Goal: Check status: Check status

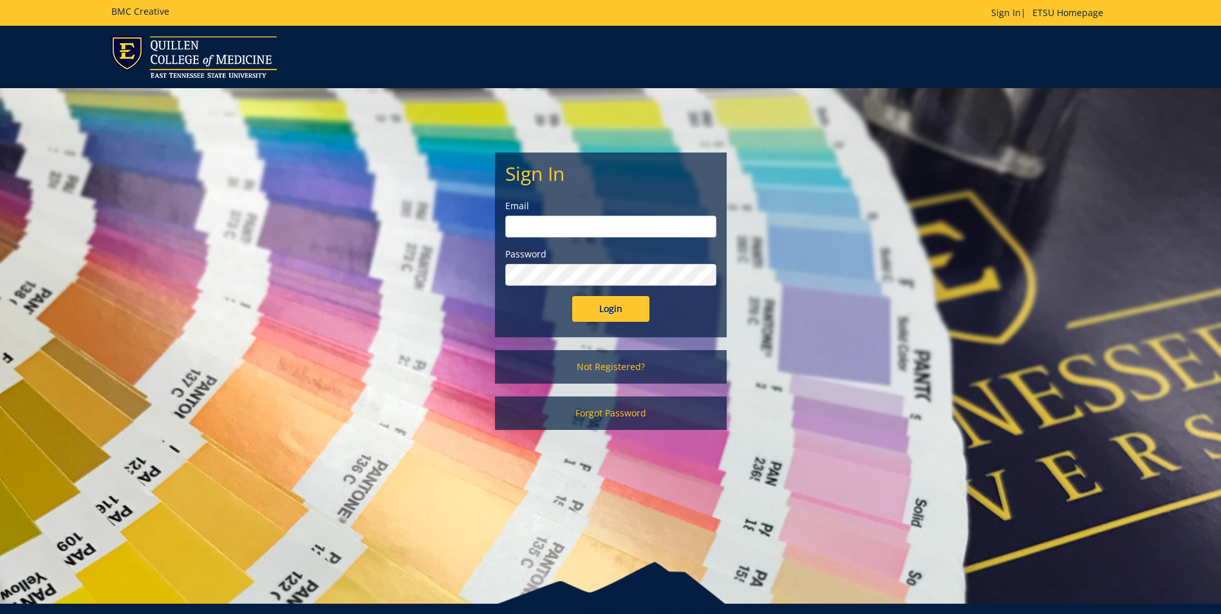
type input "[EMAIL_ADDRESS][DOMAIN_NAME]"
click at [613, 308] on input "Login" at bounding box center [610, 309] width 77 height 26
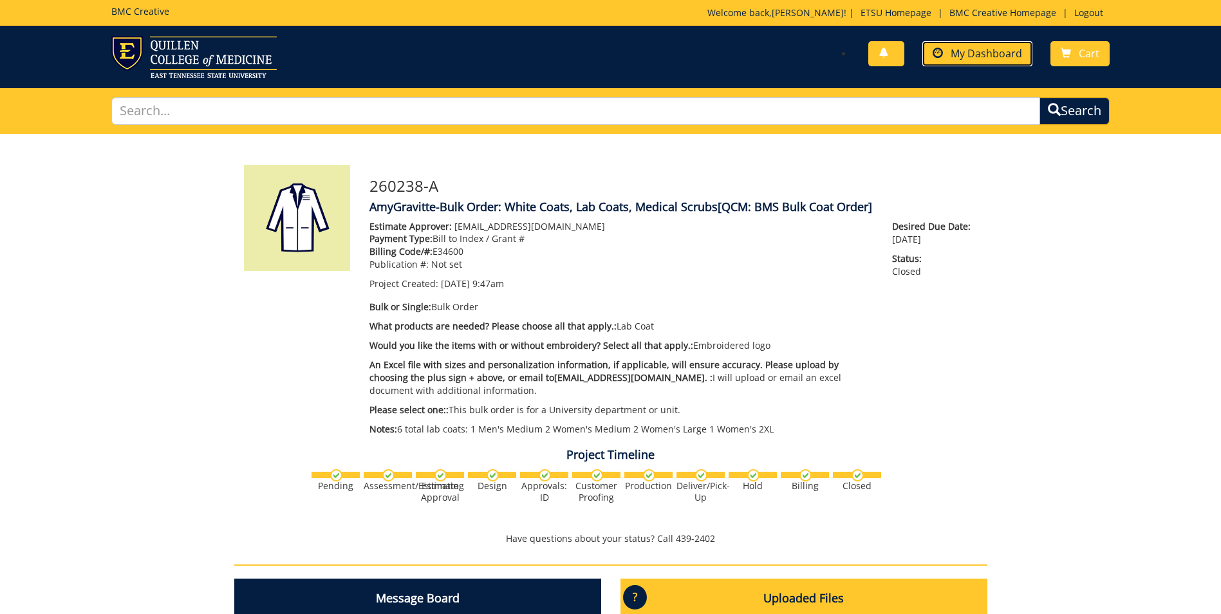
click at [1023, 55] on link "My Dashboard" at bounding box center [977, 53] width 110 height 25
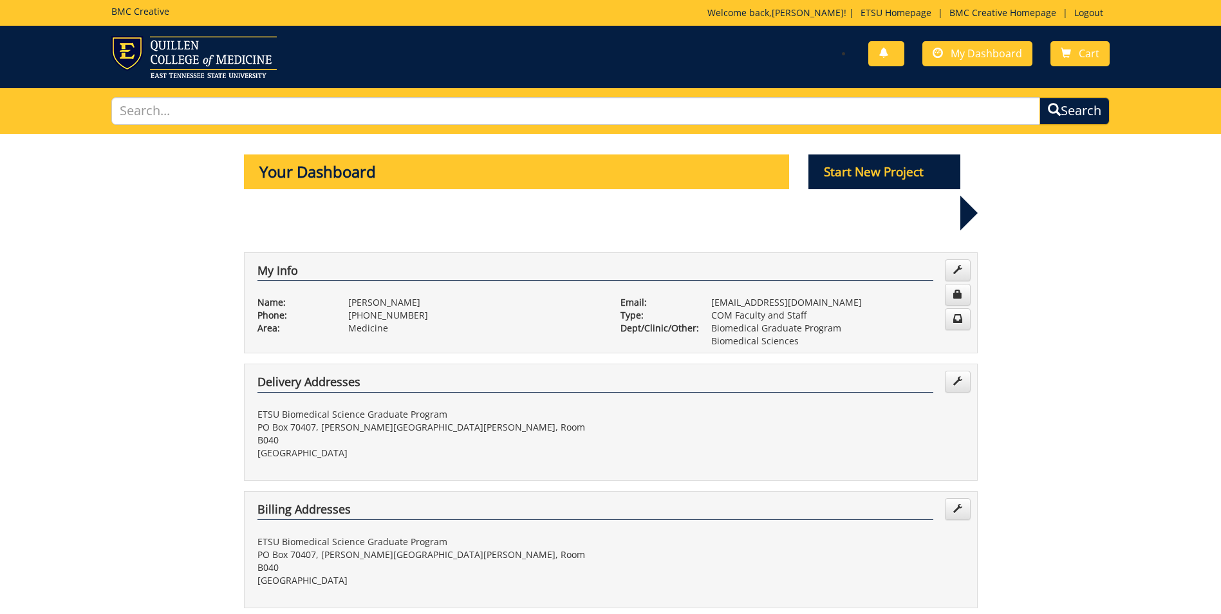
scroll to position [386, 0]
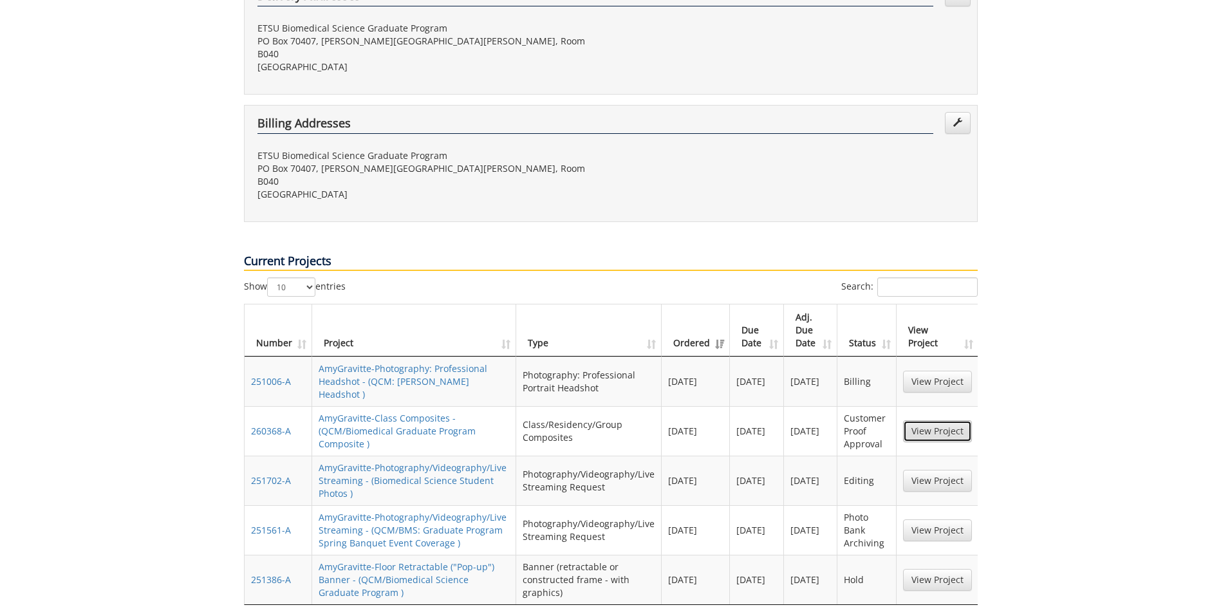
click at [923, 420] on link "View Project" at bounding box center [937, 431] width 69 height 22
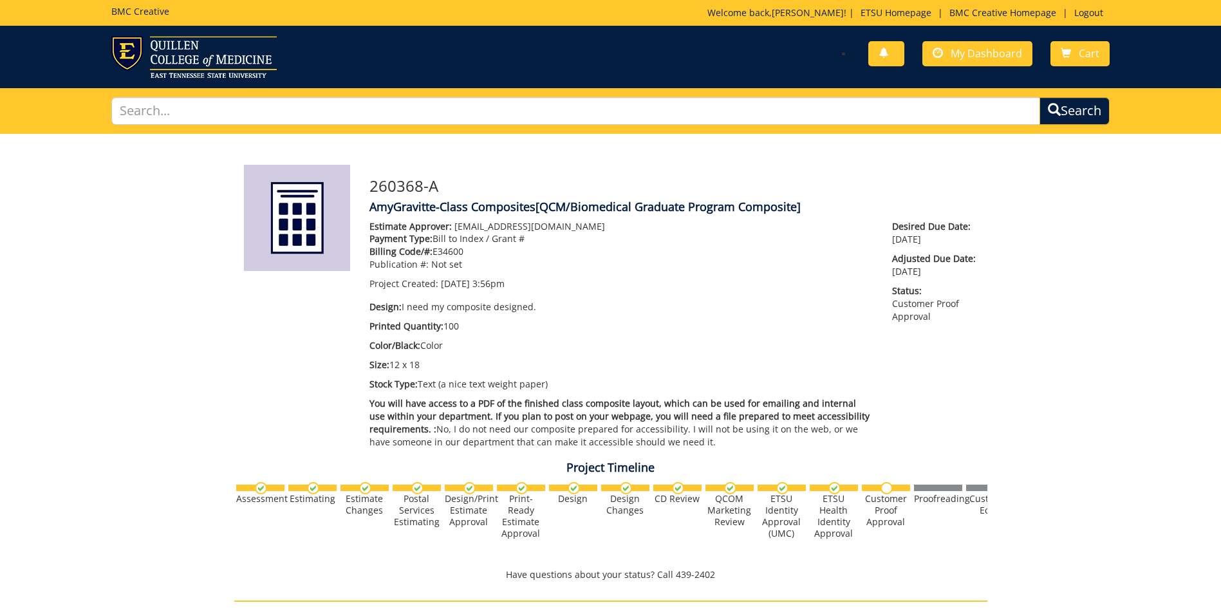
scroll to position [451, 0]
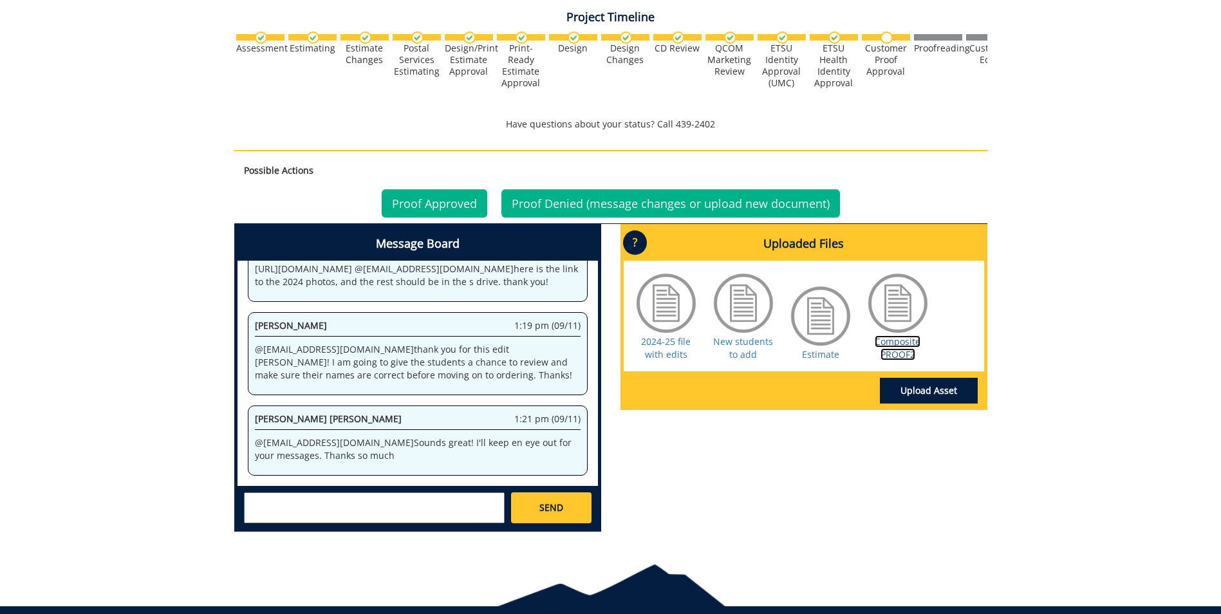
click at [909, 354] on link "Composite PROOF2" at bounding box center [898, 347] width 46 height 25
drag, startPoint x: 412, startPoint y: 202, endPoint x: 413, endPoint y: 209, distance: 6.6
click at [412, 202] on link "Proof Approved" at bounding box center [435, 203] width 106 height 28
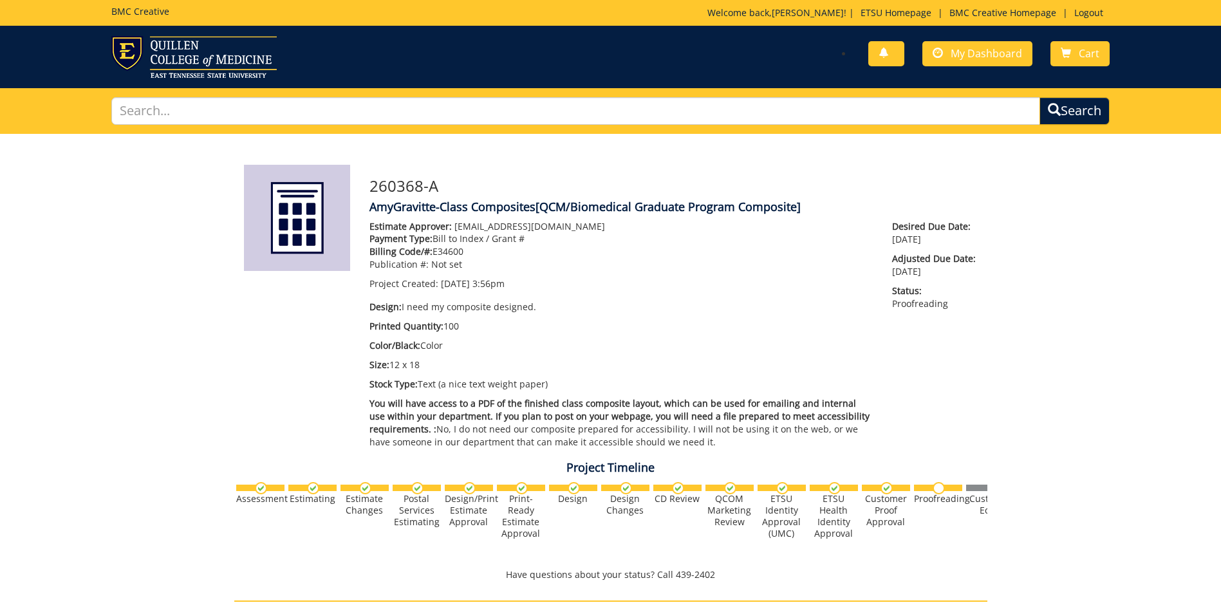
scroll to position [443, 0]
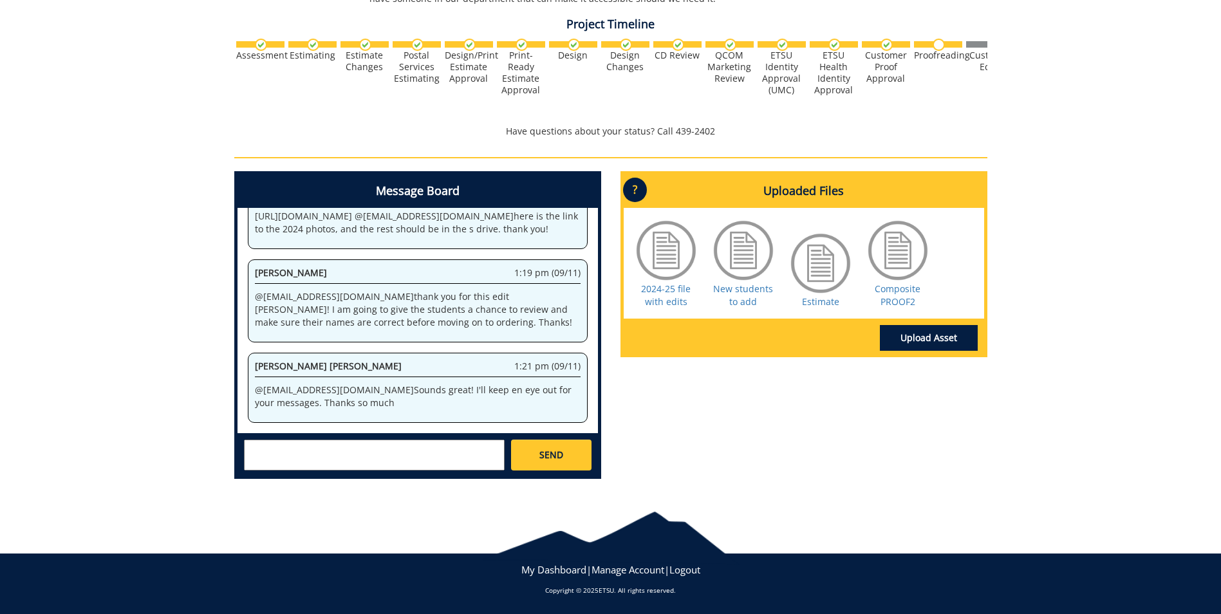
click at [373, 463] on textarea at bounding box center [374, 455] width 261 height 31
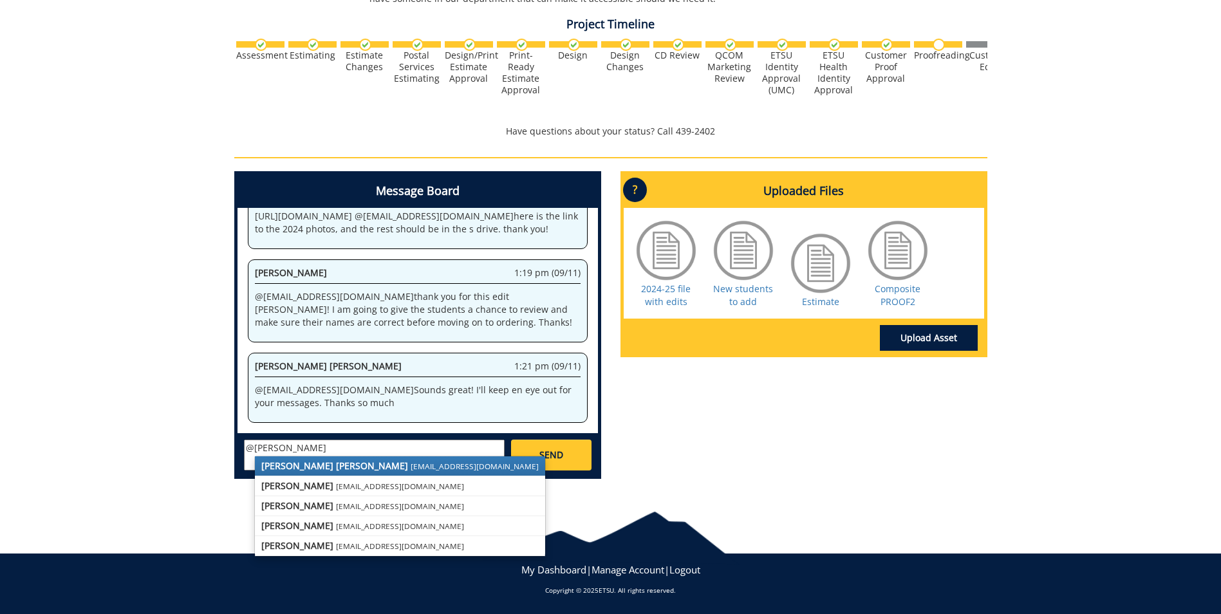
click at [305, 459] on link "[PERSON_NAME] [PERSON_NAME] [PERSON_NAME][EMAIL_ADDRESS][DOMAIN_NAME]" at bounding box center [400, 465] width 290 height 19
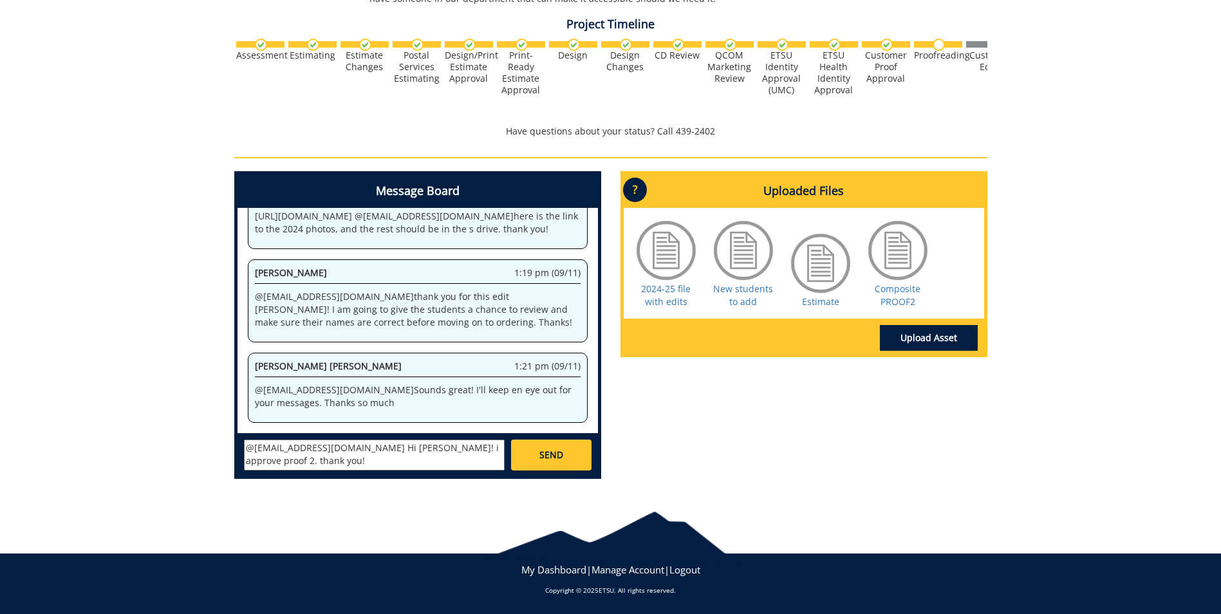
type textarea "@[EMAIL_ADDRESS][DOMAIN_NAME] Hi [PERSON_NAME]! i approve proof 2. thank you!"
click at [517, 437] on div "[PERSON_NAME] [EMAIL_ADDRESS][DOMAIN_NAME] [PERSON_NAME] [EMAIL_ADDRESS][DOMAIN…" at bounding box center [418, 454] width 360 height 42
click at [529, 446] on link "SEND" at bounding box center [551, 455] width 80 height 31
